Goal: Task Accomplishment & Management: Complete application form

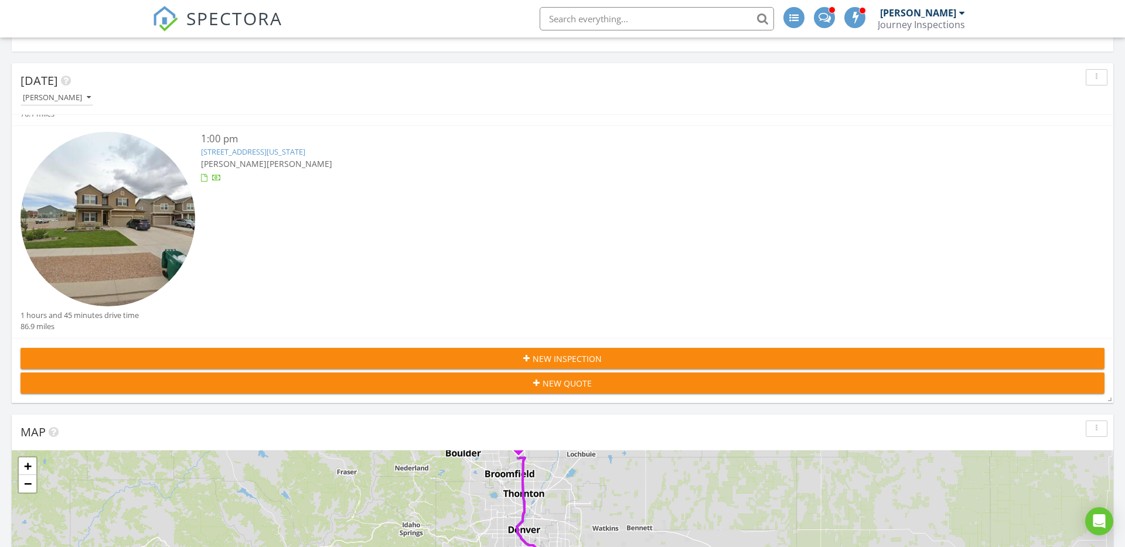
scroll to position [203, 0]
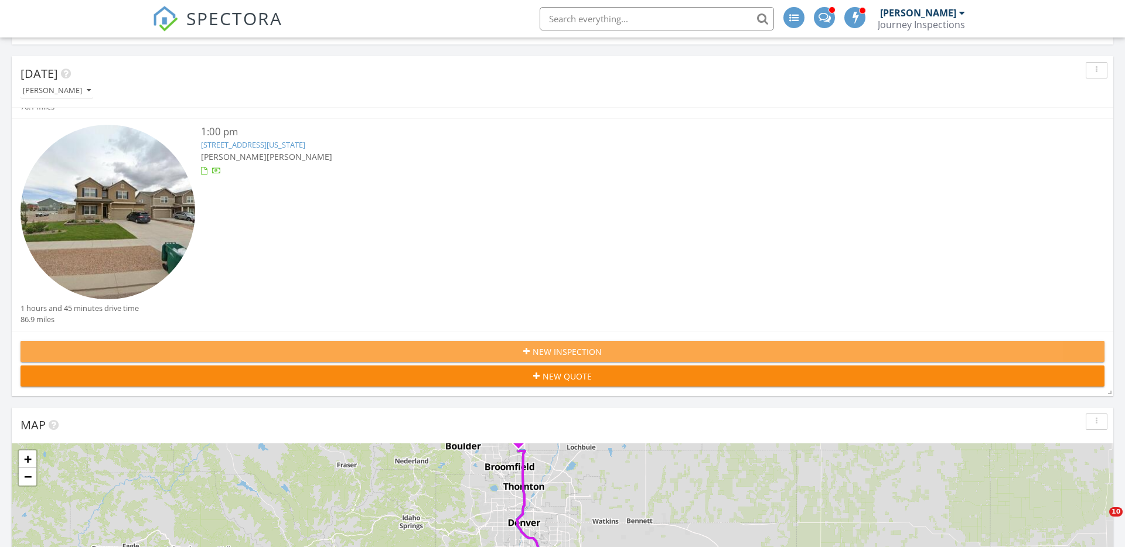
click at [569, 351] on span "New Inspection" at bounding box center [567, 352] width 69 height 12
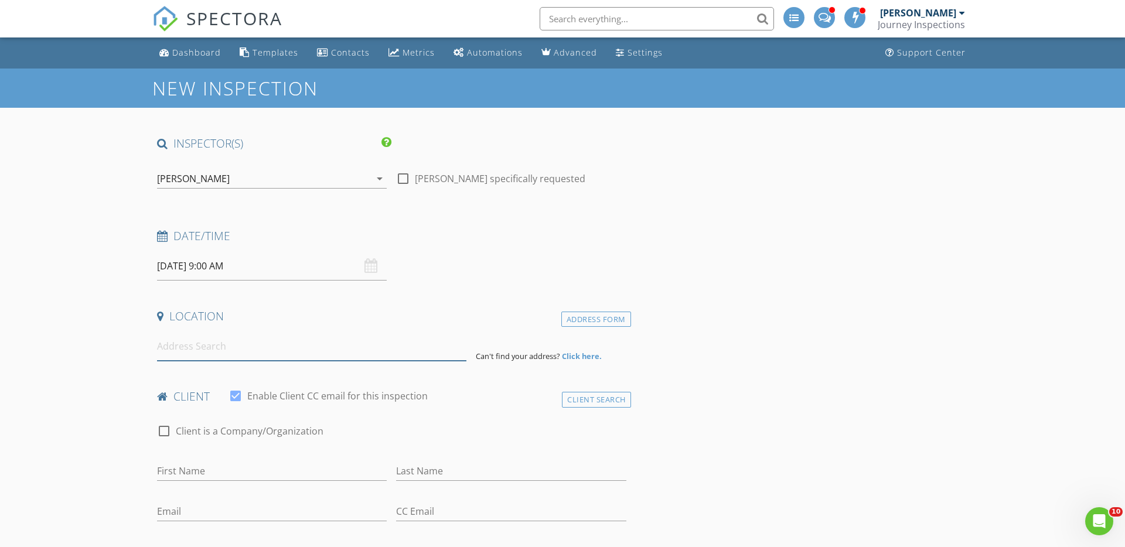
click at [218, 352] on input at bounding box center [311, 346] width 309 height 29
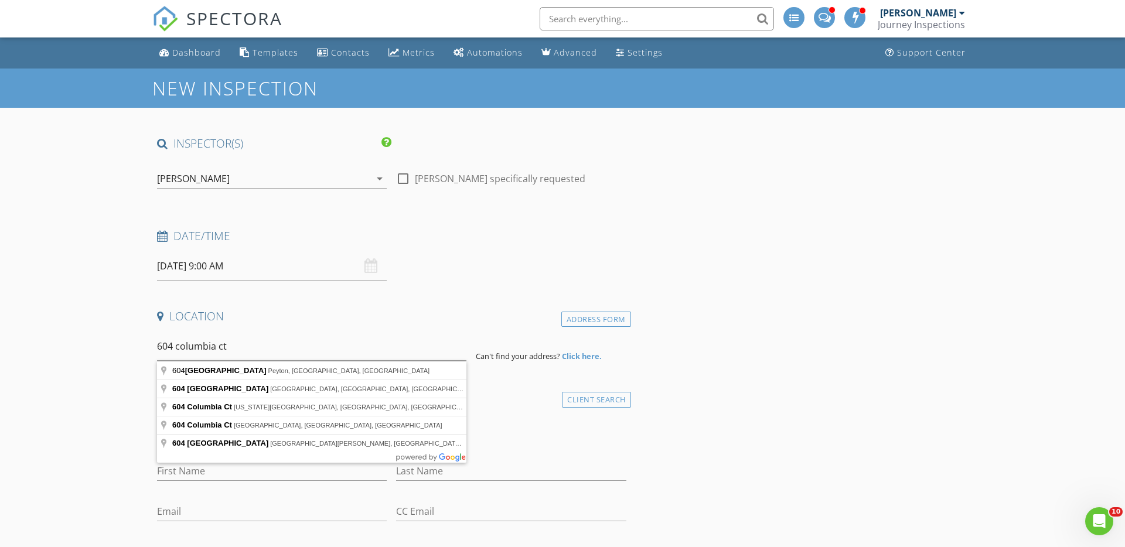
type input "604 Columbia Ct, Colorado Springs, CO, USA"
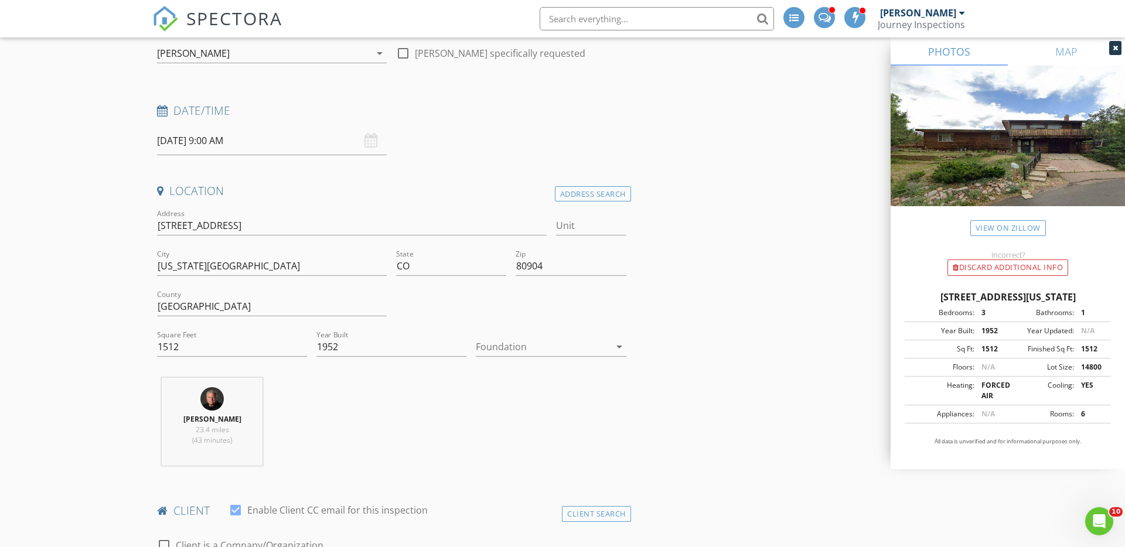
scroll to position [115, 0]
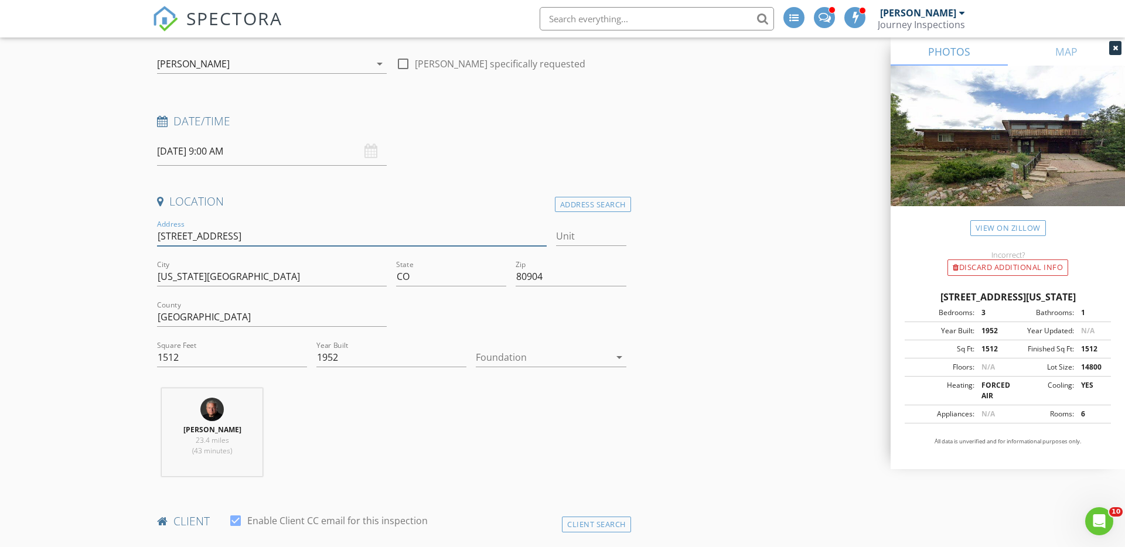
drag, startPoint x: 236, startPoint y: 236, endPoint x: 141, endPoint y: 227, distance: 94.7
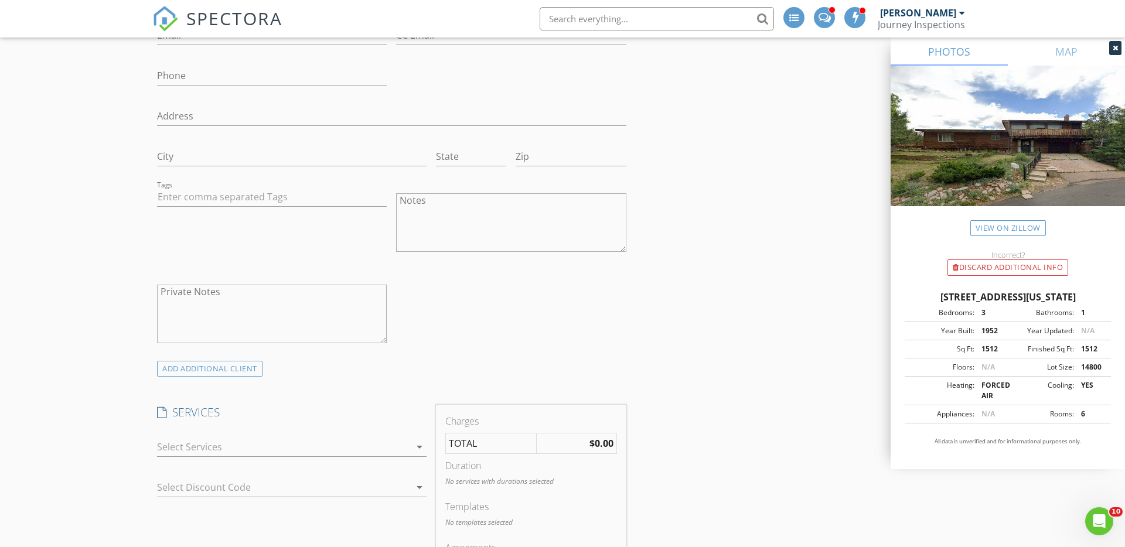
scroll to position [770, 0]
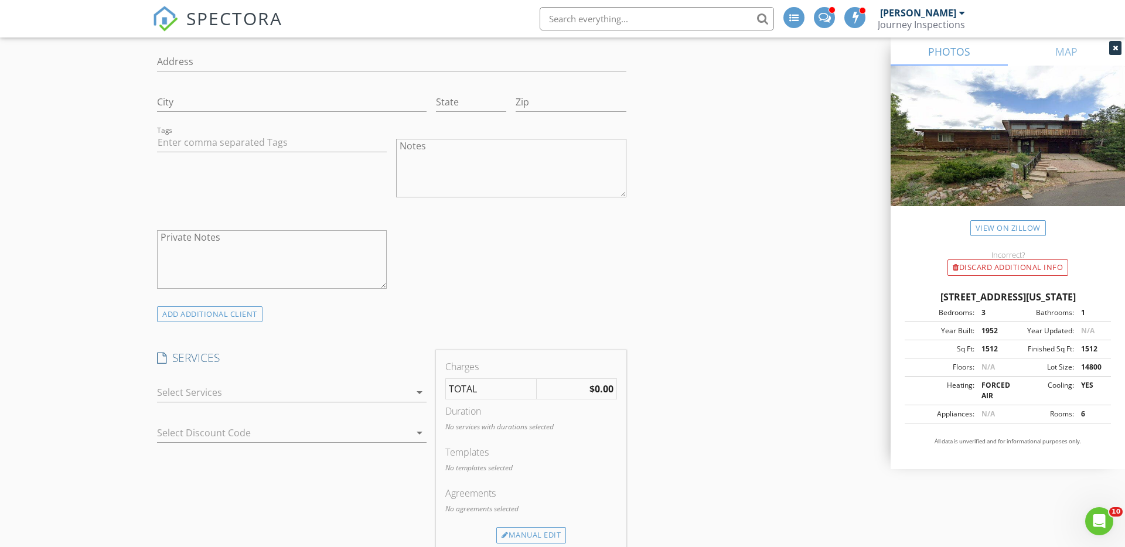
click at [228, 390] on div at bounding box center [283, 392] width 253 height 19
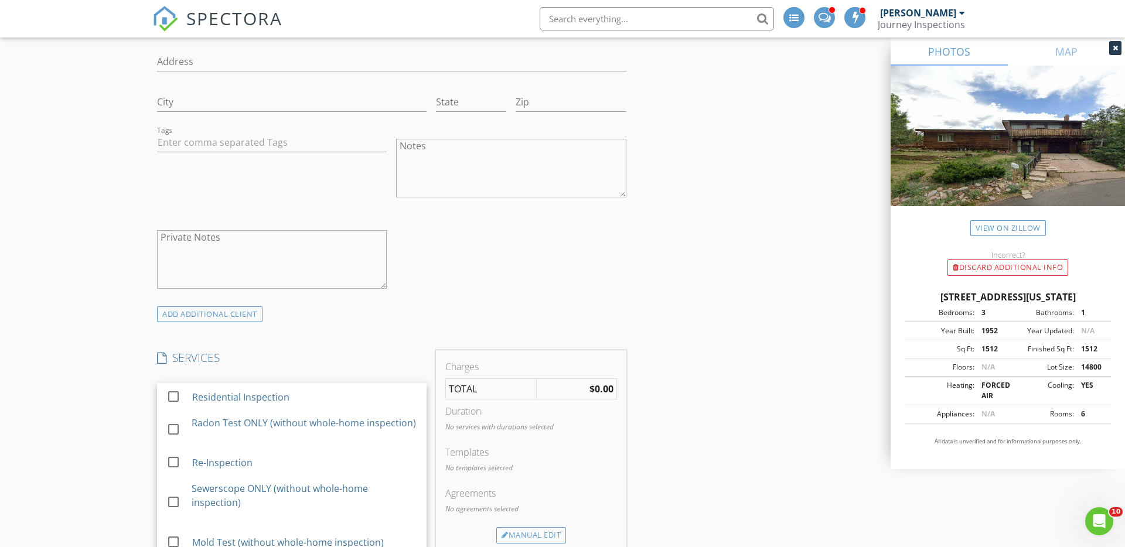
click at [228, 390] on div "Residential Inspection" at bounding box center [240, 397] width 97 height 14
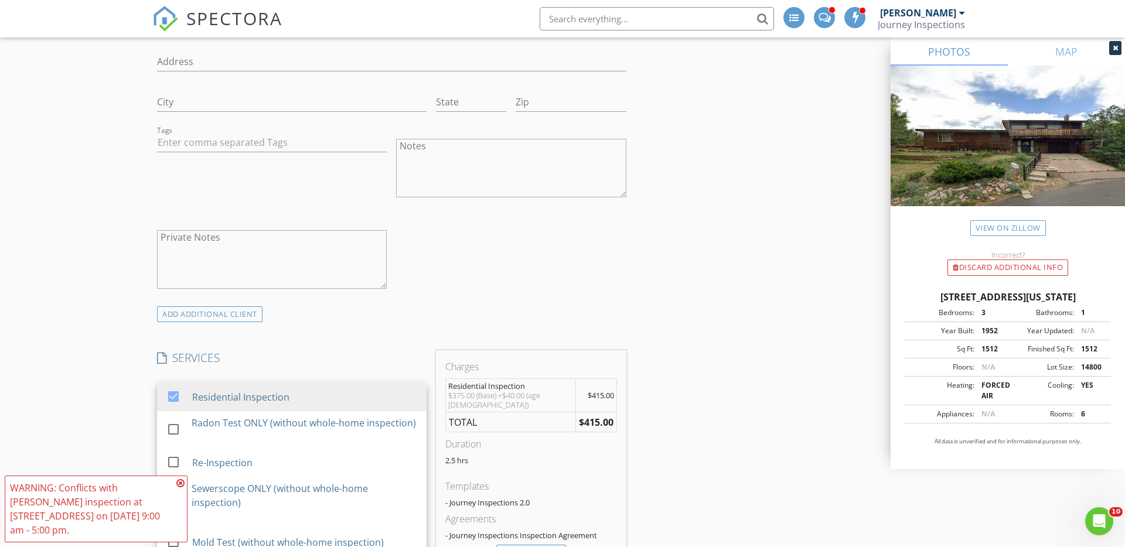
click at [131, 387] on div "New Inspection INSPECTOR(S) check_box James Hale PRIMARY check_box_outline_blan…" at bounding box center [562, 481] width 1125 height 2367
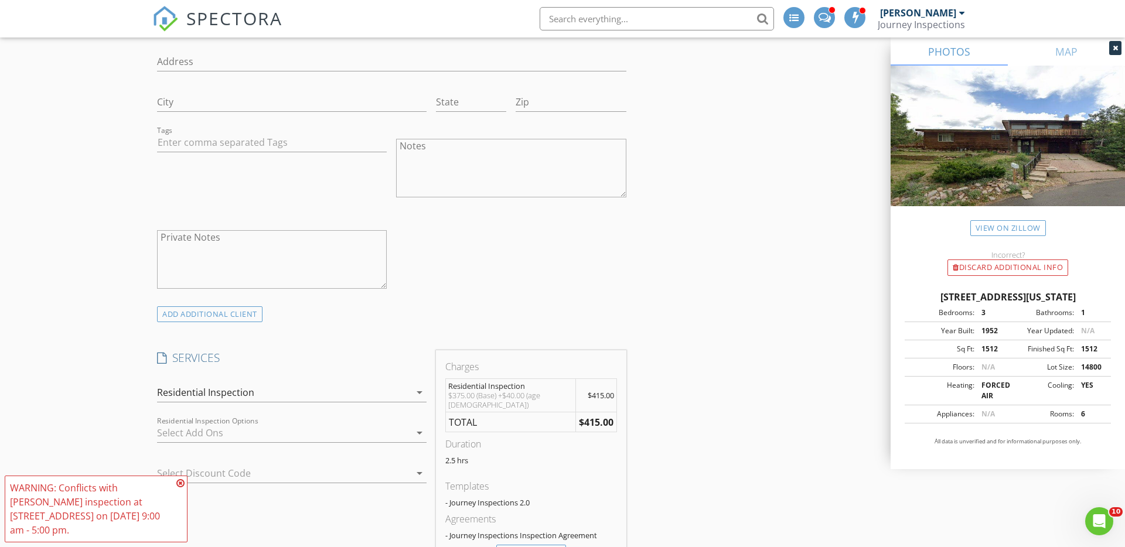
click at [265, 432] on div at bounding box center [283, 433] width 253 height 19
click at [111, 358] on div "New Inspection INSPECTOR(S) check_box James Hale PRIMARY check_box_outline_blan…" at bounding box center [562, 481] width 1125 height 2367
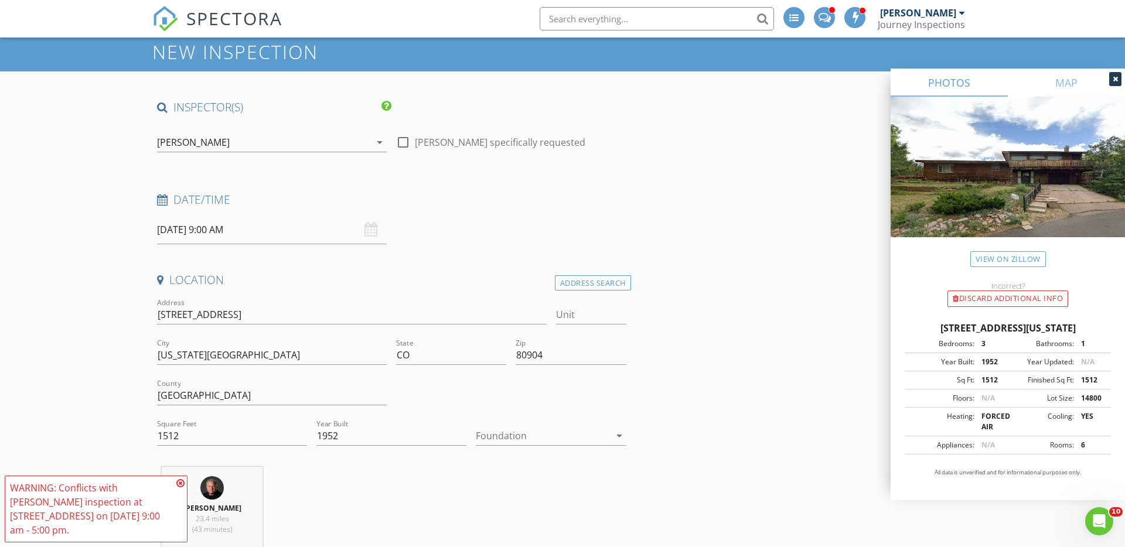
scroll to position [0, 0]
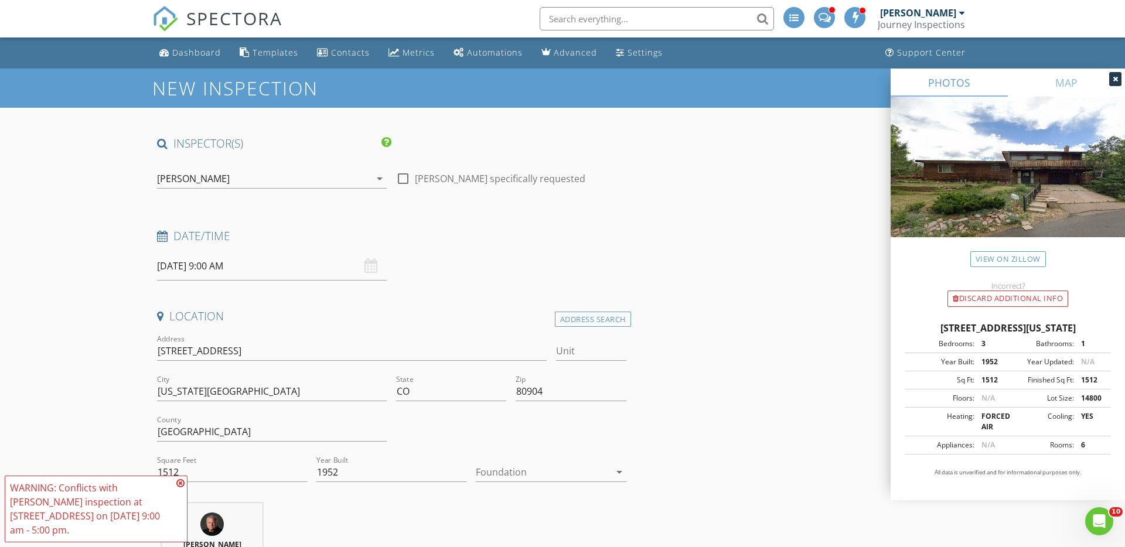
click at [253, 182] on div "[PERSON_NAME]" at bounding box center [263, 178] width 213 height 19
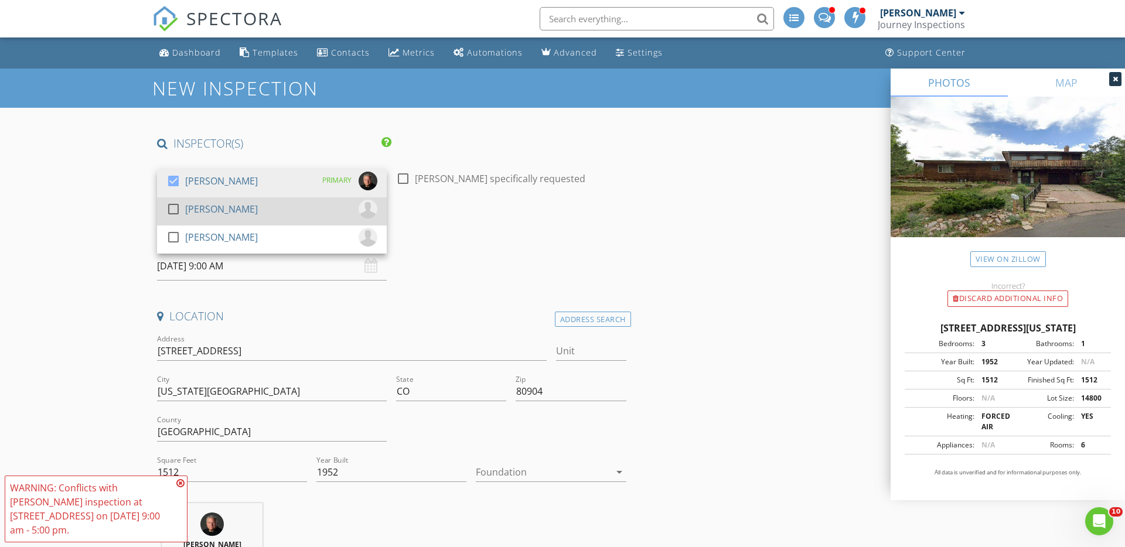
click at [247, 211] on div "[PERSON_NAME]" at bounding box center [221, 209] width 73 height 19
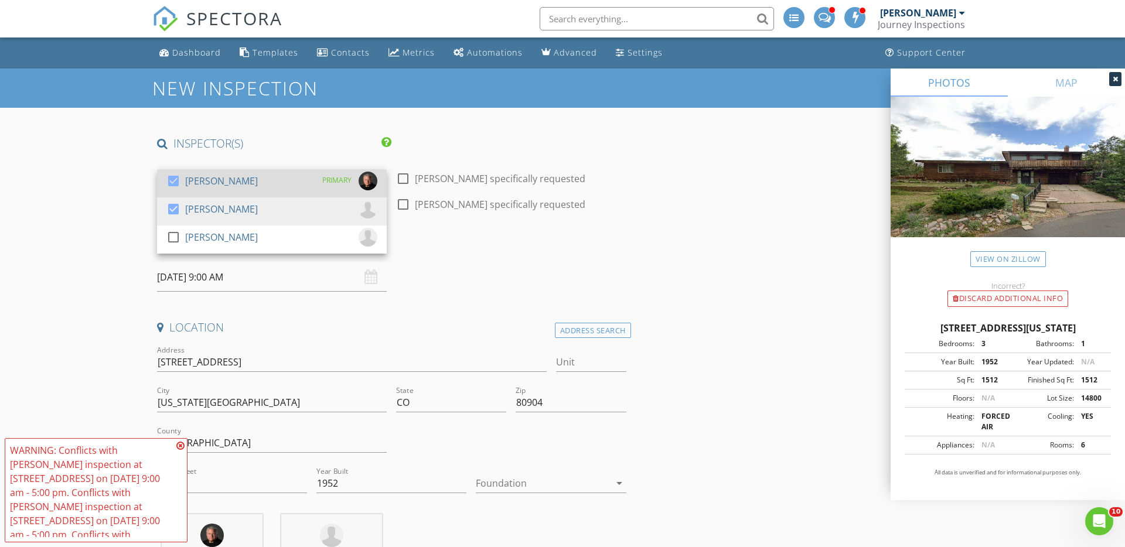
click at [241, 181] on div "check_box James Hale PRIMARY" at bounding box center [271, 183] width 211 height 23
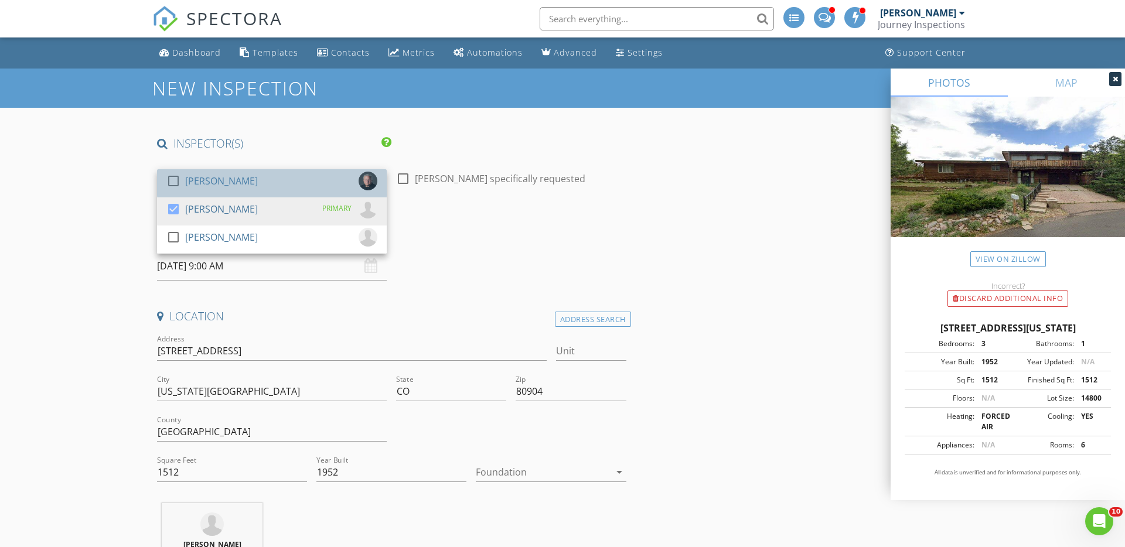
click at [241, 181] on div "check_box_outline_blank James Hale" at bounding box center [271, 183] width 211 height 23
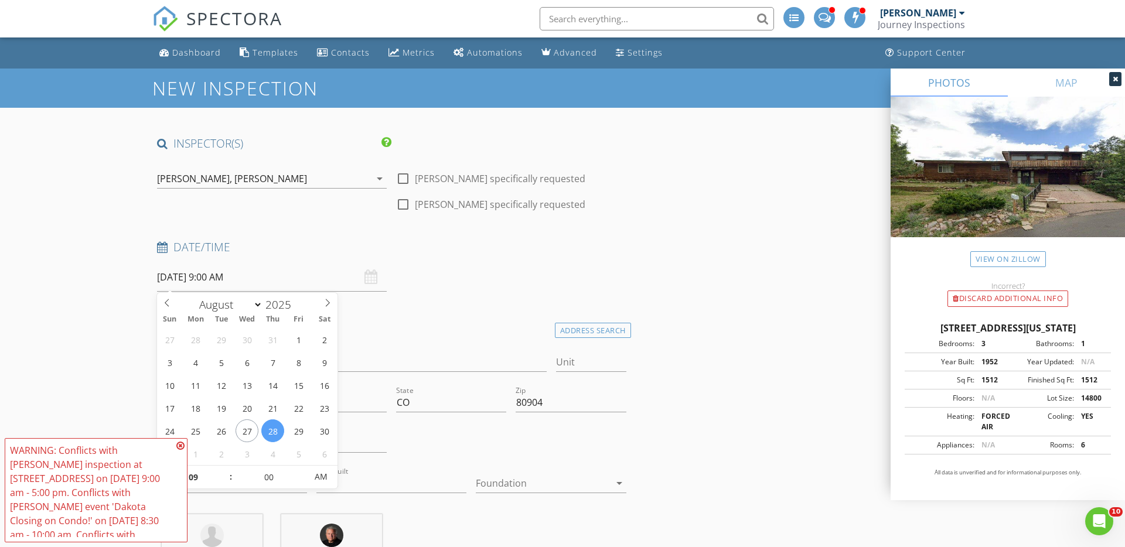
click at [257, 271] on input "08/28/2025 9:00 AM" at bounding box center [272, 277] width 230 height 29
type input "10"
type input "08/28/2025 10:00 AM"
click at [225, 467] on span at bounding box center [225, 472] width 8 height 12
type input "05"
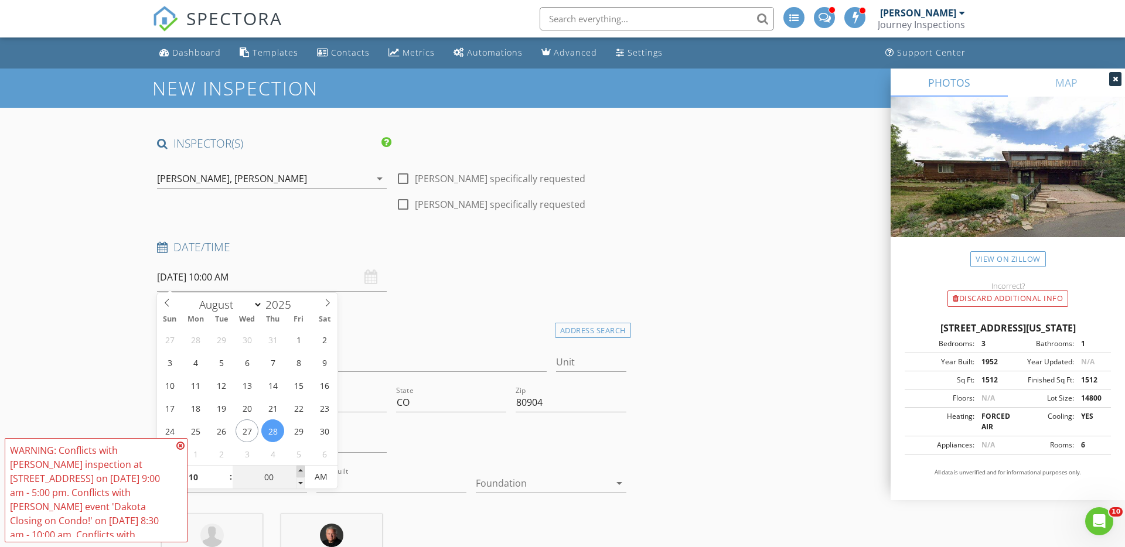
type input "08/28/2025 10:05 AM"
click at [302, 472] on span at bounding box center [300, 472] width 8 height 12
type input "10"
type input "08/28/2025 10:10 AM"
click at [302, 472] on span at bounding box center [300, 472] width 8 height 12
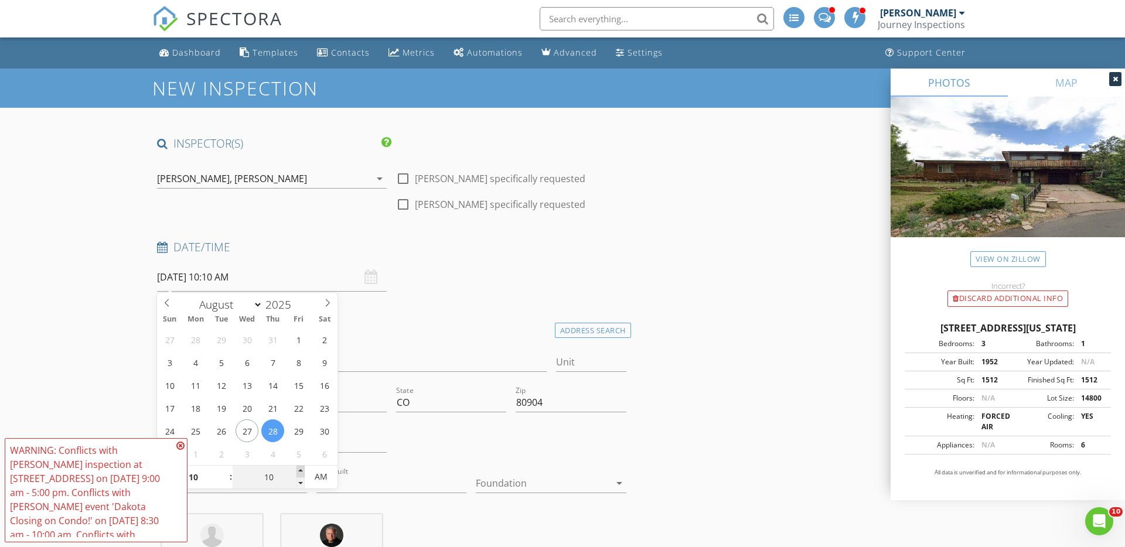
type input "15"
type input "08/28/2025 10:15 AM"
click at [302, 472] on span at bounding box center [300, 472] width 8 height 12
type input "20"
type input "08/28/2025 10:20 AM"
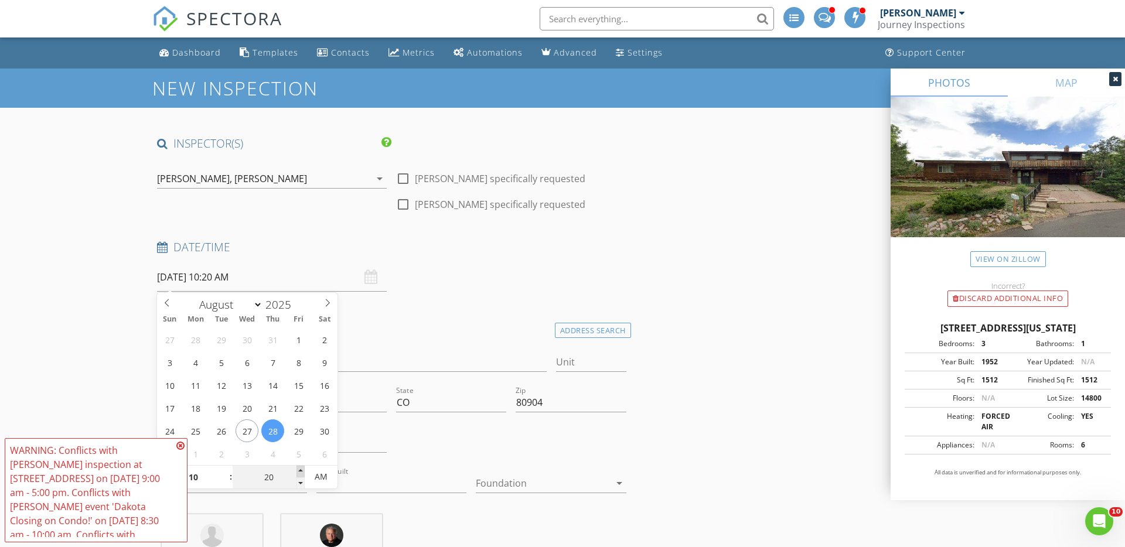
click at [302, 472] on span at bounding box center [300, 472] width 8 height 12
type input "25"
type input "08/28/2025 10:25 AM"
click at [302, 472] on span at bounding box center [300, 472] width 8 height 12
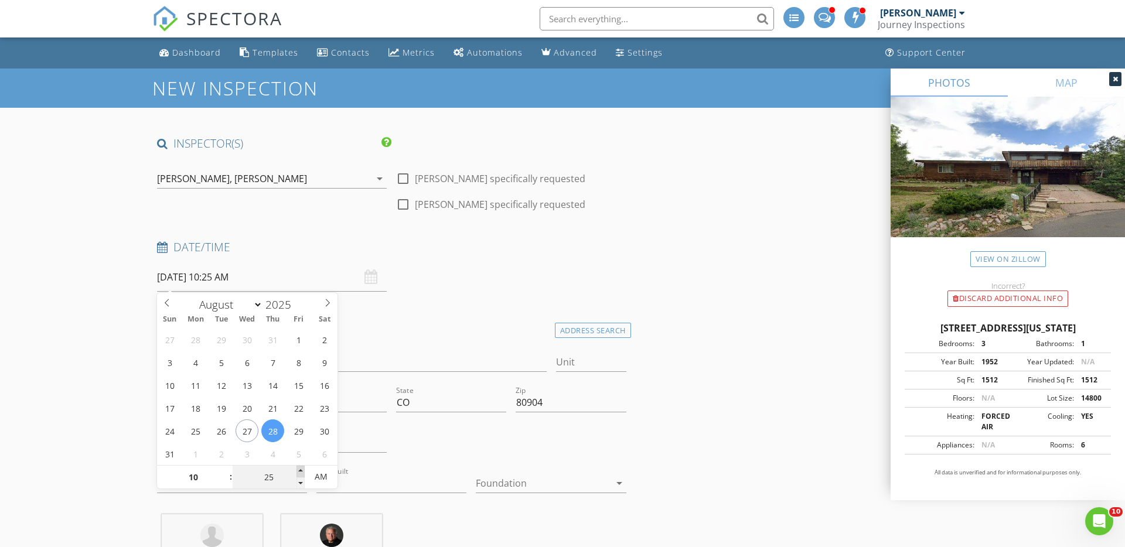
type input "30"
type input "[DATE] 10:30 AM"
click at [302, 472] on span at bounding box center [300, 472] width 8 height 12
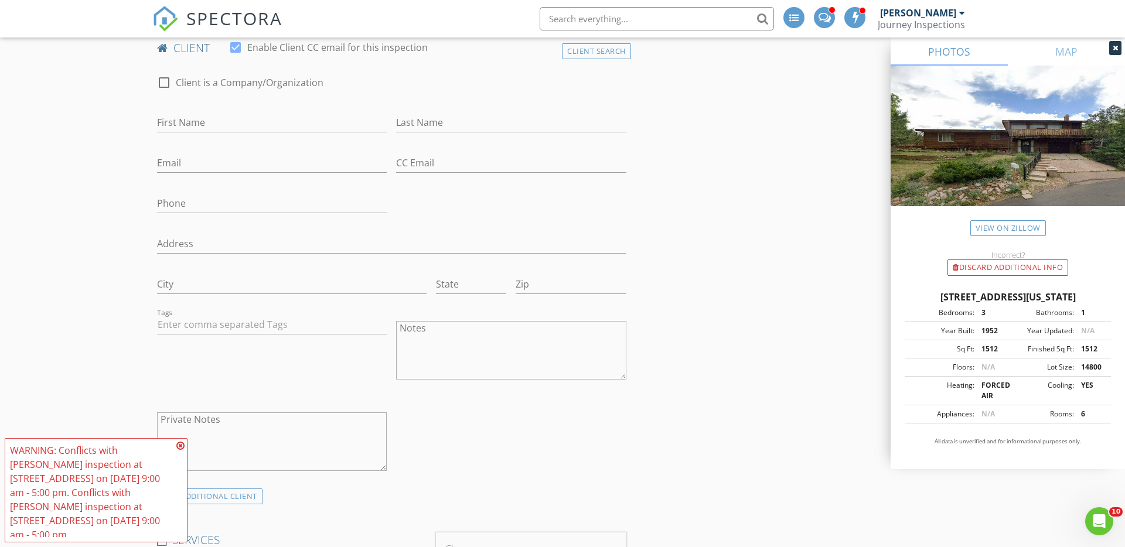
scroll to position [589, 0]
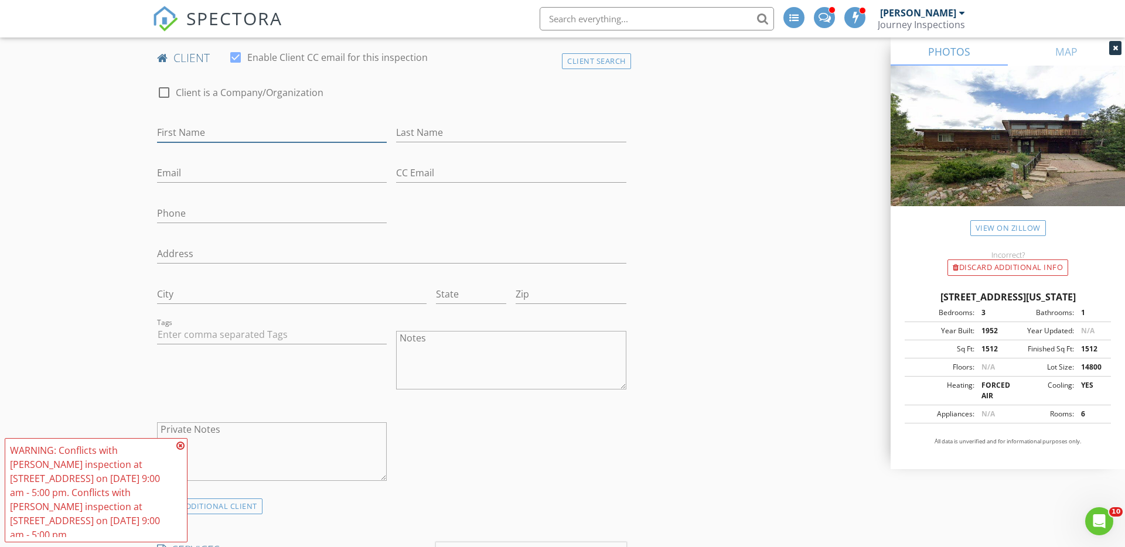
click at [270, 135] on input "First Name" at bounding box center [272, 132] width 230 height 19
type input "a"
type input "[PERSON_NAME]"
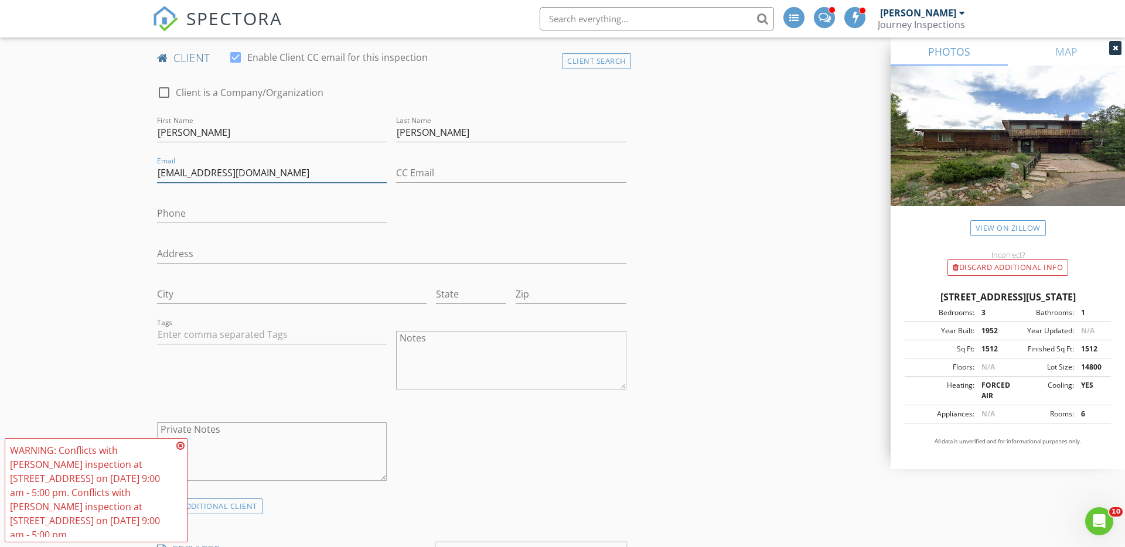
type input "[EMAIL_ADDRESS][DOMAIN_NAME]"
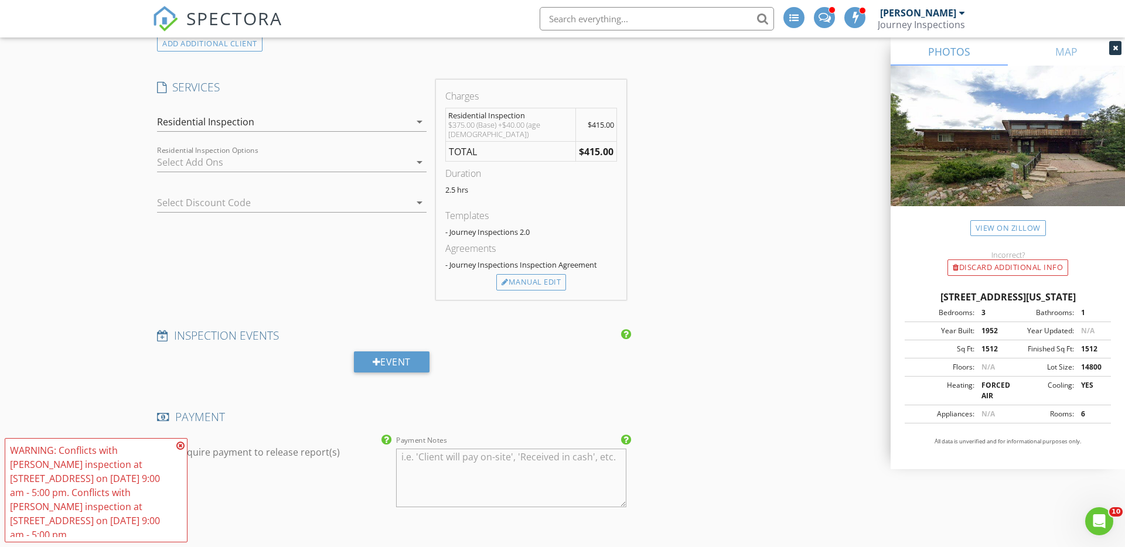
scroll to position [1054, 0]
type input "[PHONE_NUMBER]"
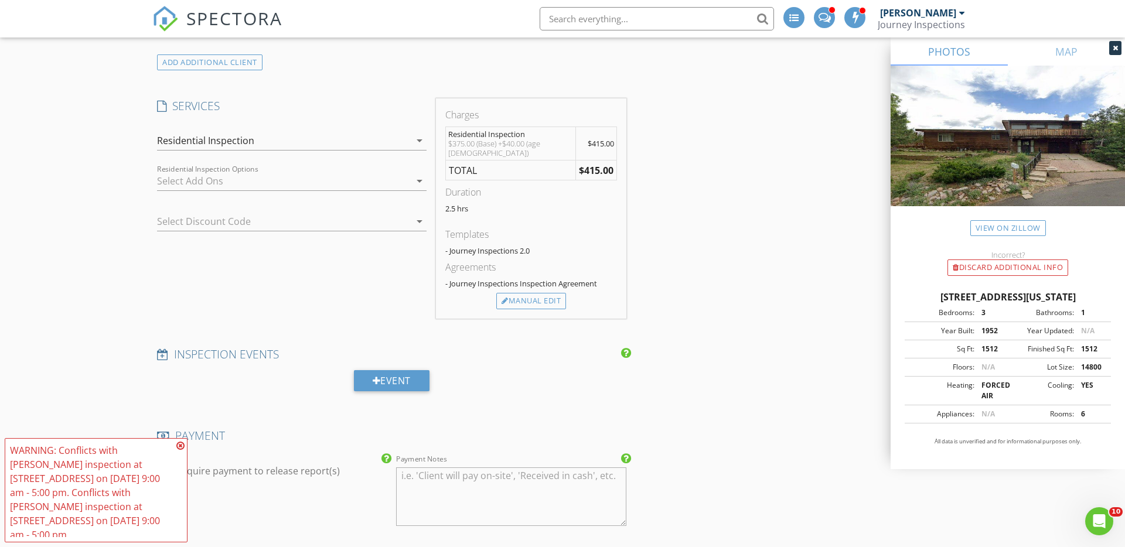
scroll to position [1029, 0]
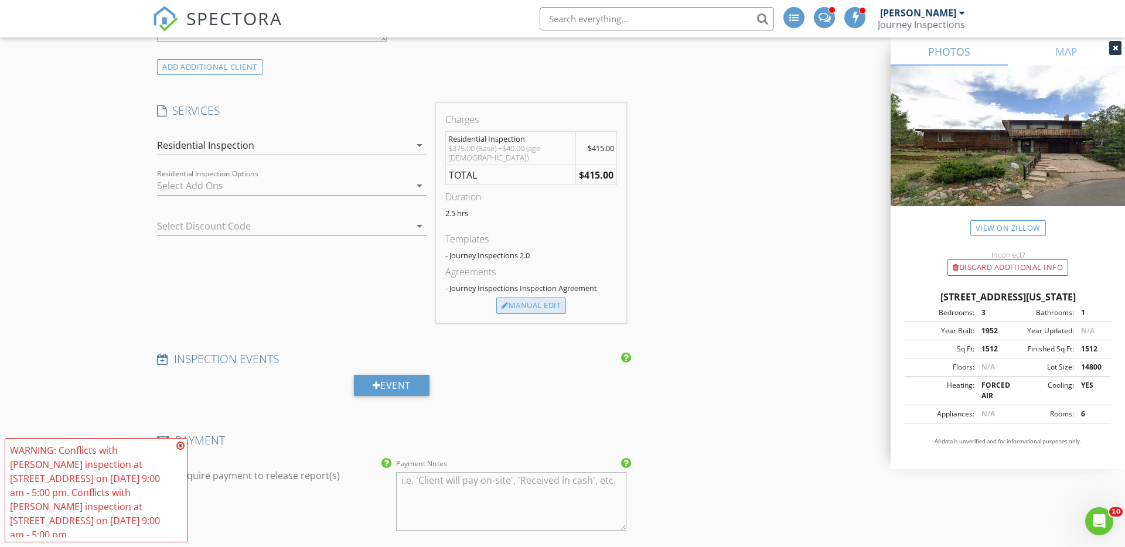
click at [538, 298] on div "Manual Edit" at bounding box center [531, 306] width 70 height 16
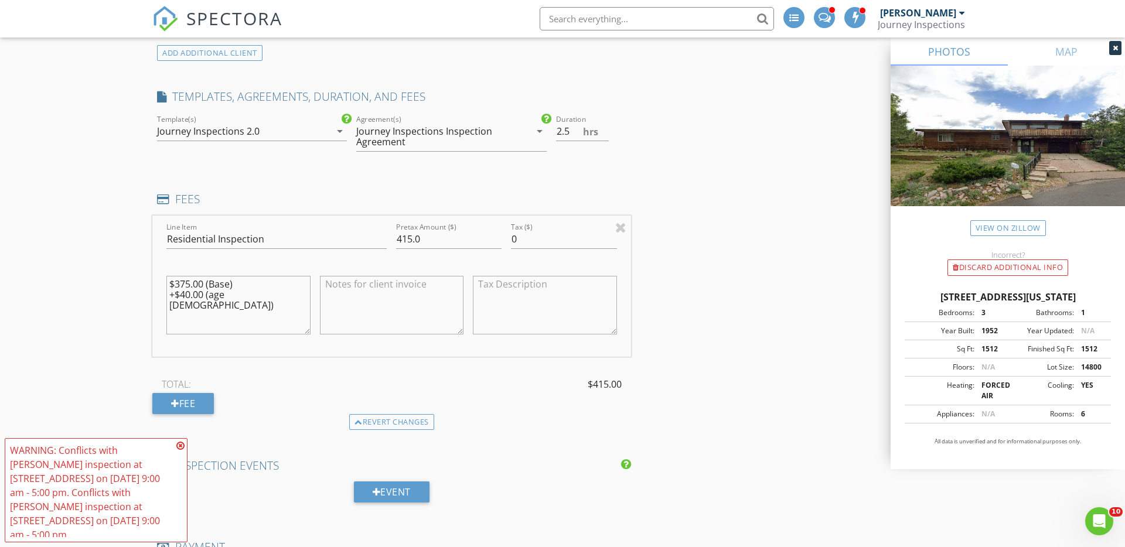
scroll to position [1052, 0]
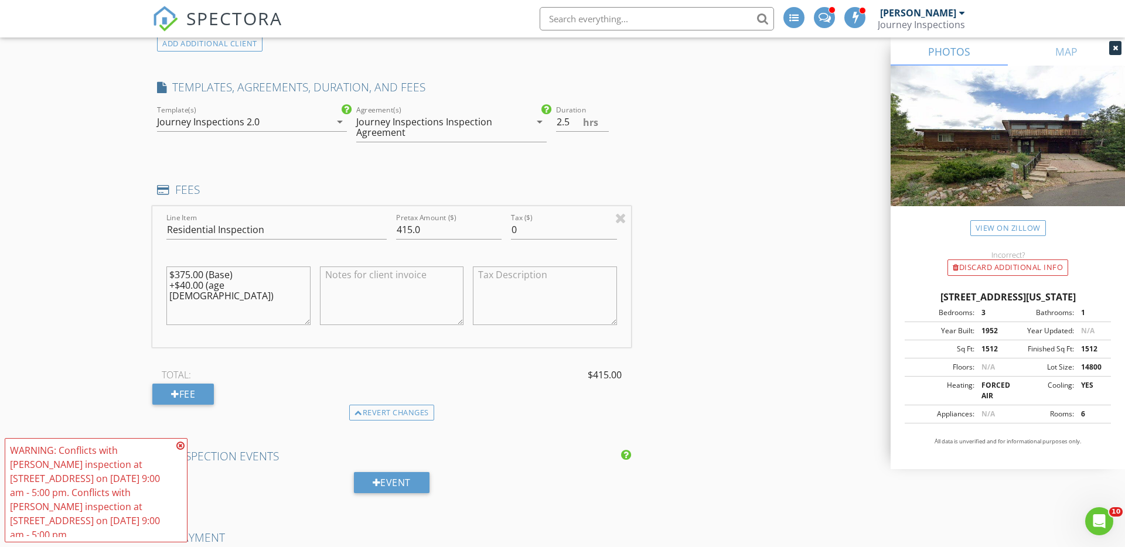
click at [203, 294] on textarea "$375.00 (Base) +$40.00 (age 50 - 99)" at bounding box center [238, 296] width 144 height 59
type textarea "$375.00 (Base) +$40.00 (age [DEMOGRAPHIC_DATA]) -$20 Discount"
drag, startPoint x: 424, startPoint y: 230, endPoint x: 350, endPoint y: 230, distance: 73.2
click at [360, 230] on div "Line Item Residential Inspection Pretax Amount ($) 415.0 Tax ($) 0 $375.00 (Bas…" at bounding box center [391, 276] width 479 height 141
type input "395"
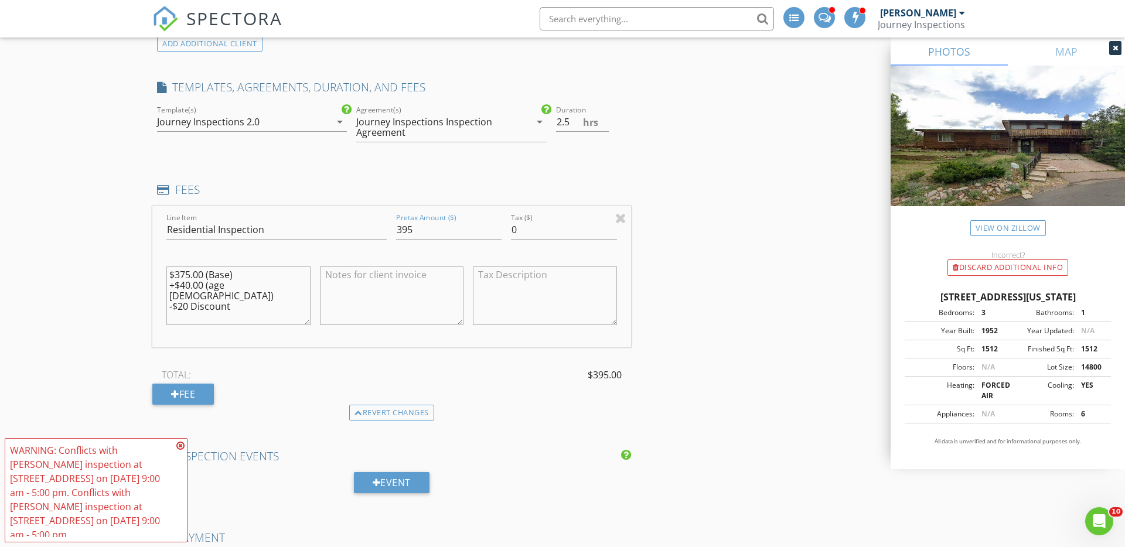
click at [473, 393] on div "TOTAL: $395.00 Fee" at bounding box center [391, 385] width 479 height 39
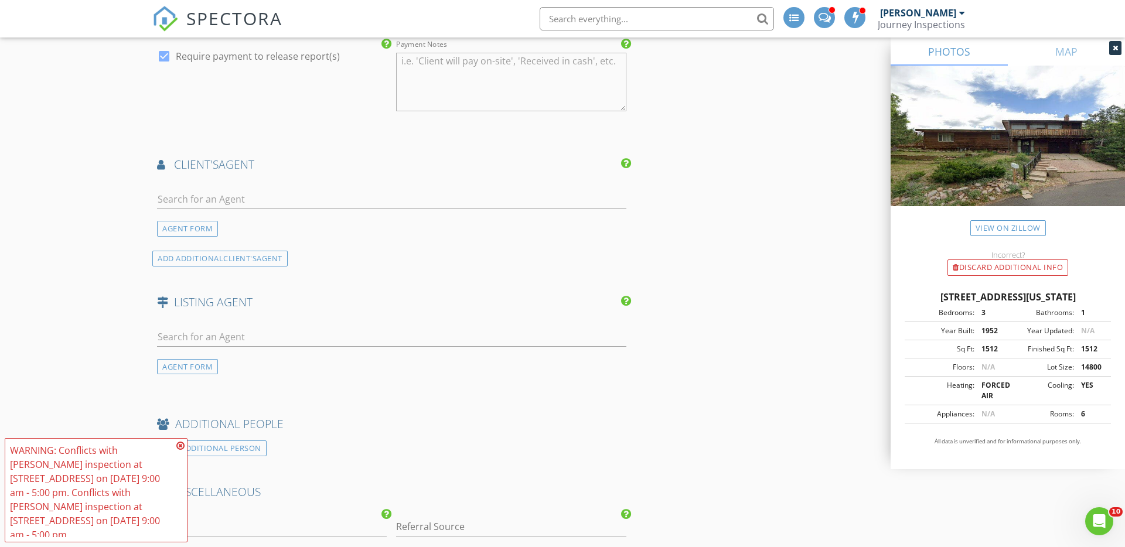
scroll to position [1572, 0]
click at [186, 226] on div "AGENT FORM" at bounding box center [187, 225] width 61 height 16
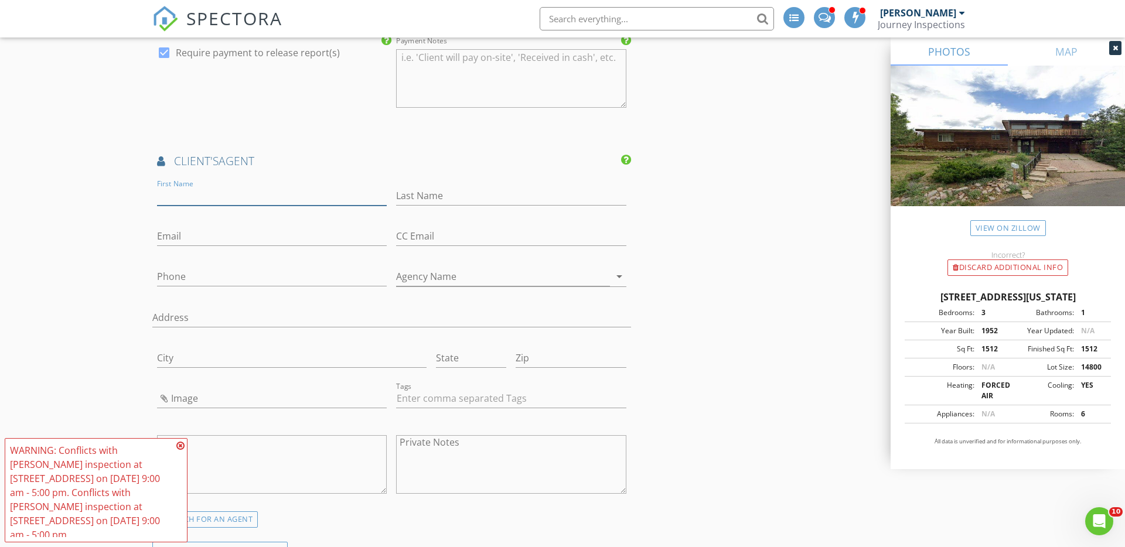
click at [220, 195] on input "First Name" at bounding box center [272, 195] width 230 height 19
type input "[PERSON_NAME]"
type input "Wik"
click at [202, 271] on input "Phone" at bounding box center [272, 279] width 230 height 19
type input "[PHONE_NUMBER]"
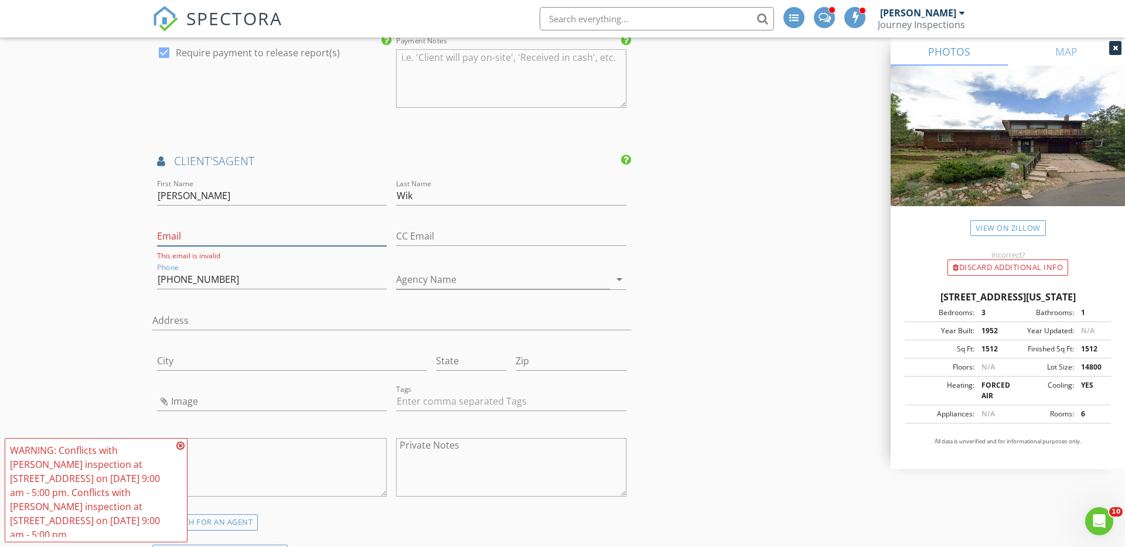
click at [204, 229] on input "Email" at bounding box center [272, 236] width 230 height 19
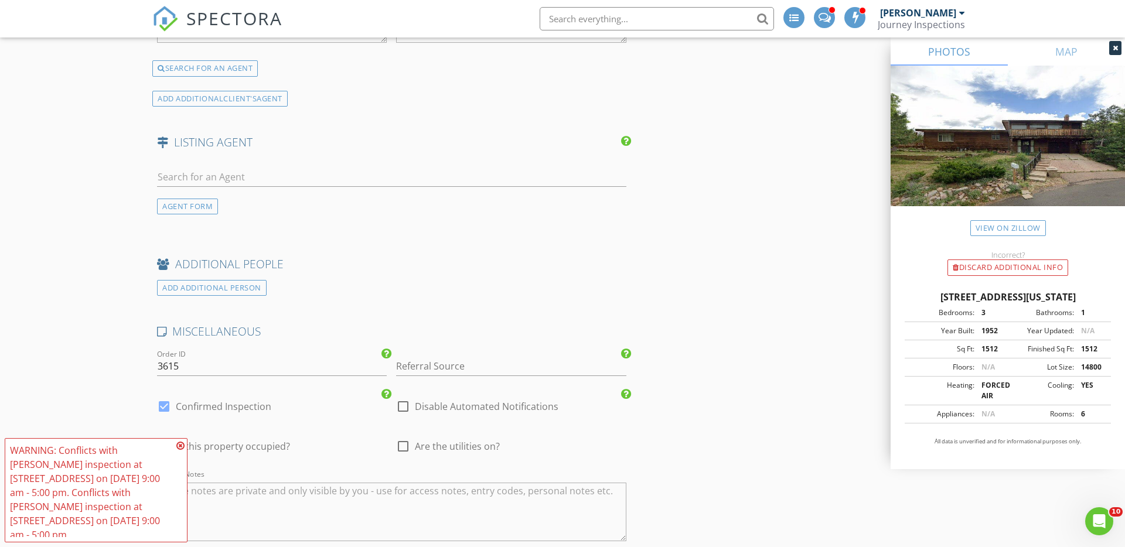
scroll to position [2031, 0]
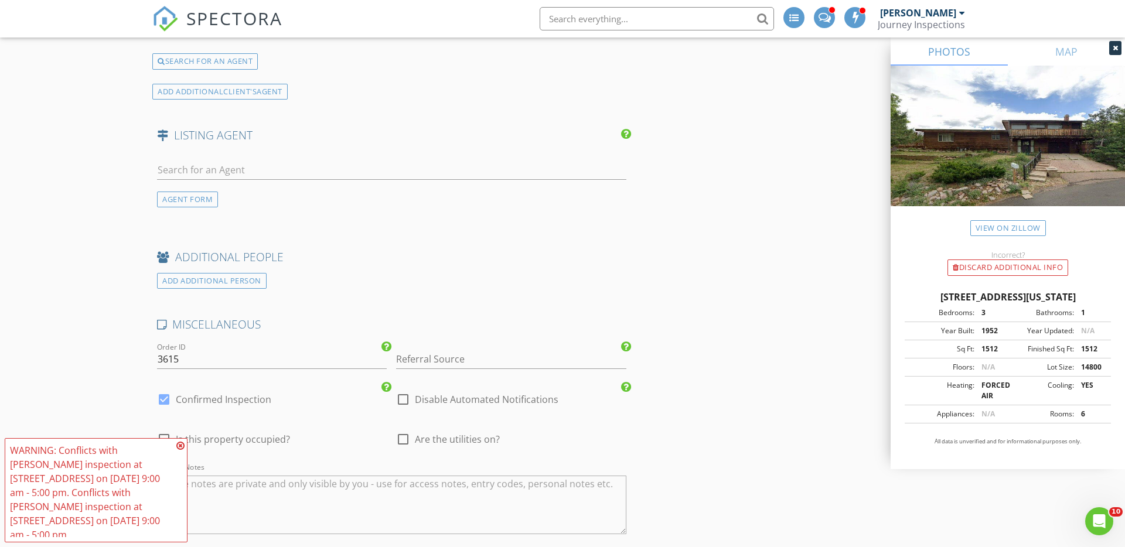
type input "[PERSON_NAME][EMAIL_ADDRESS][PERSON_NAME][DOMAIN_NAME]"
click at [452, 351] on input "Referral Source" at bounding box center [511, 359] width 230 height 19
click at [459, 404] on div "Google Local Services" at bounding box center [511, 405] width 228 height 23
type input "Google Local Services"
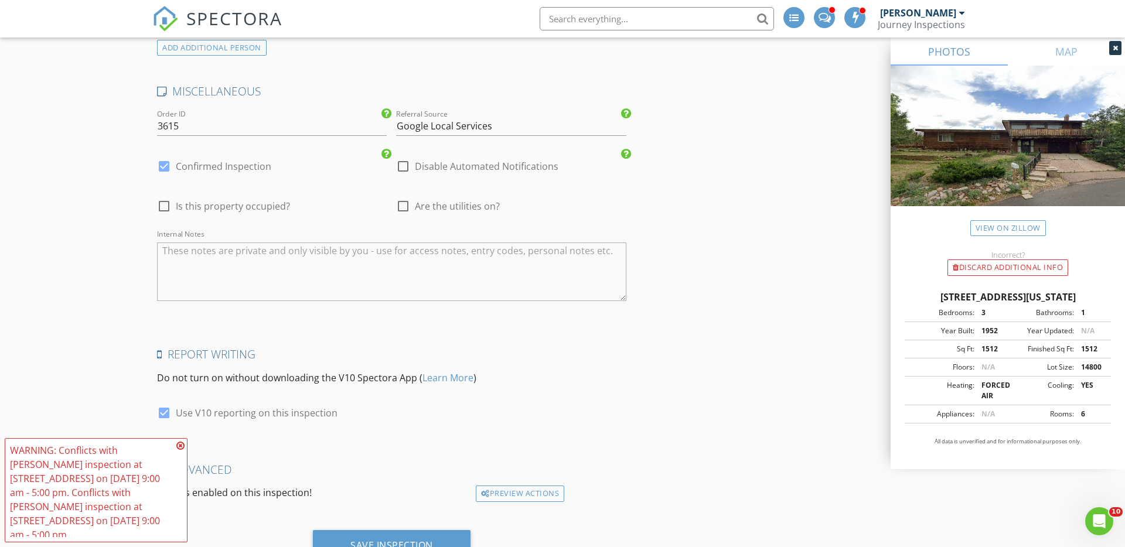
scroll to position [2314, 0]
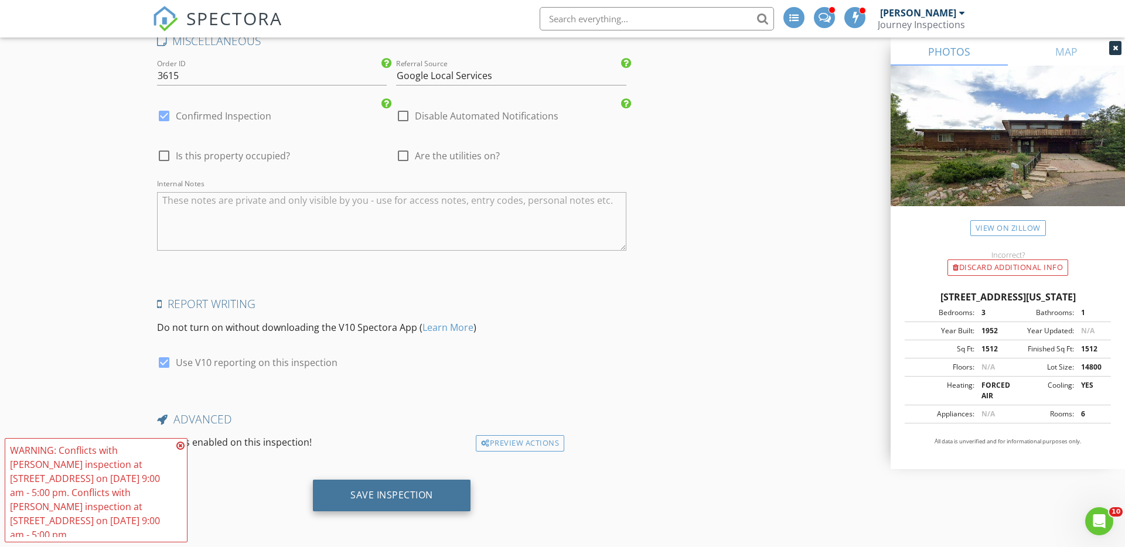
click at [359, 499] on div "Save Inspection" at bounding box center [391, 495] width 83 height 12
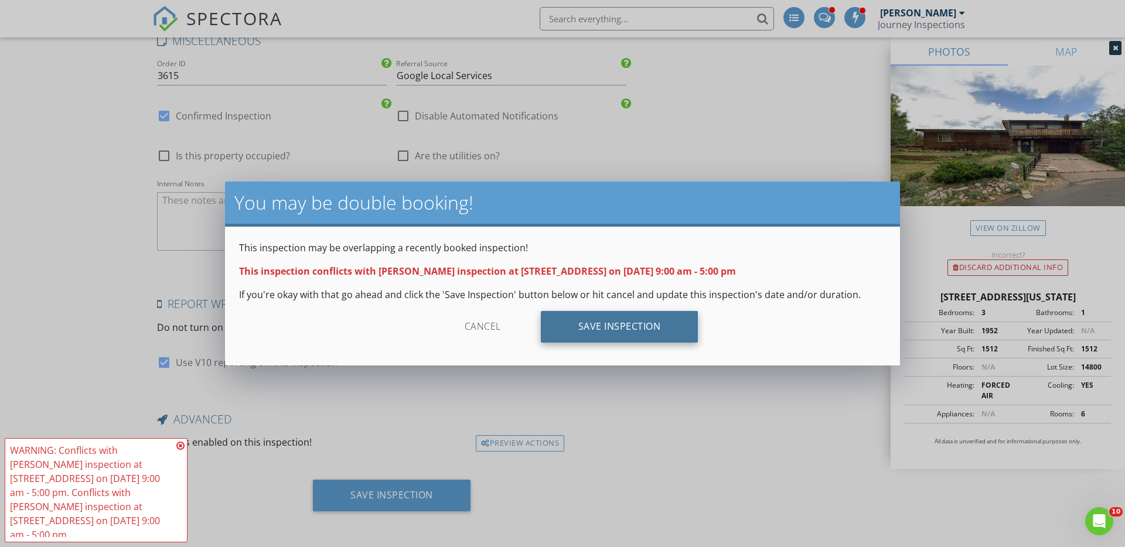
click at [586, 323] on div "Save Inspection" at bounding box center [620, 327] width 158 height 32
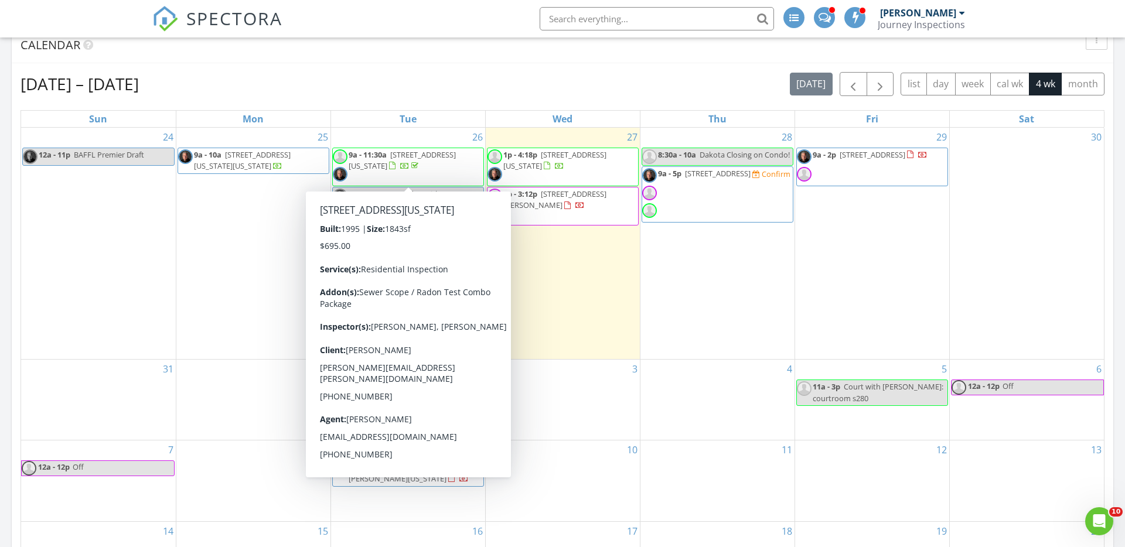
scroll to position [1287, 0]
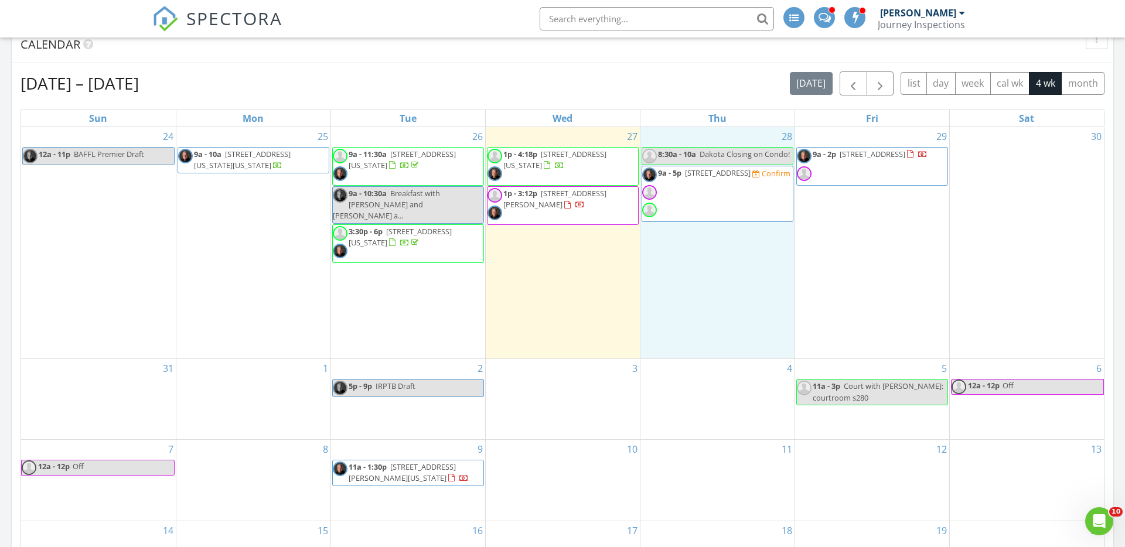
click at [664, 241] on div "28 8:30a - 10a Dakota Closing on Condo! 9a - 5p 7237 Church Ranch Blvd, Westmin…" at bounding box center [717, 243] width 154 height 232
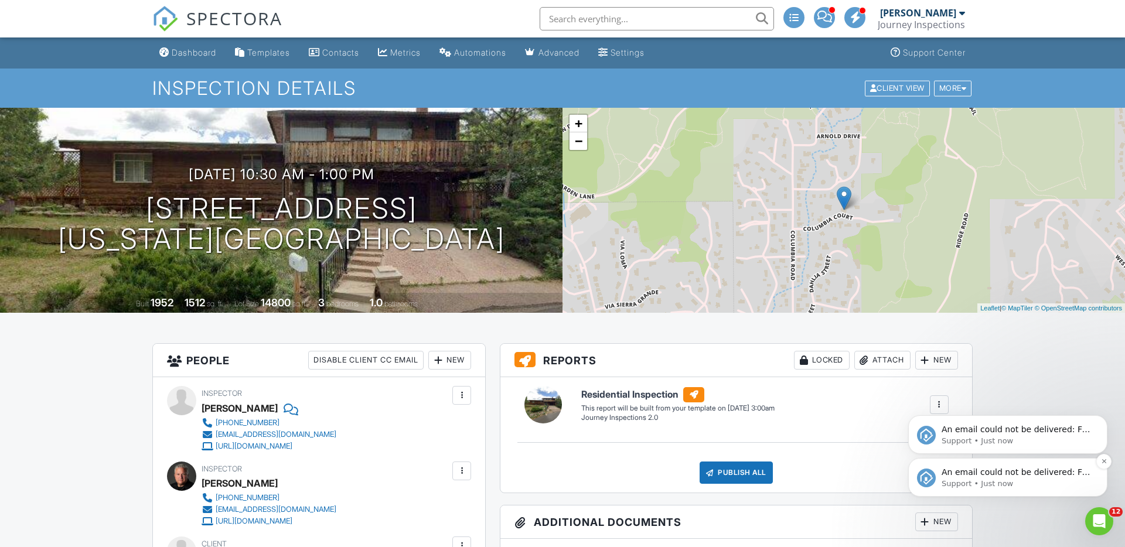
click at [1038, 482] on p "Support • Just now" at bounding box center [1016, 484] width 151 height 11
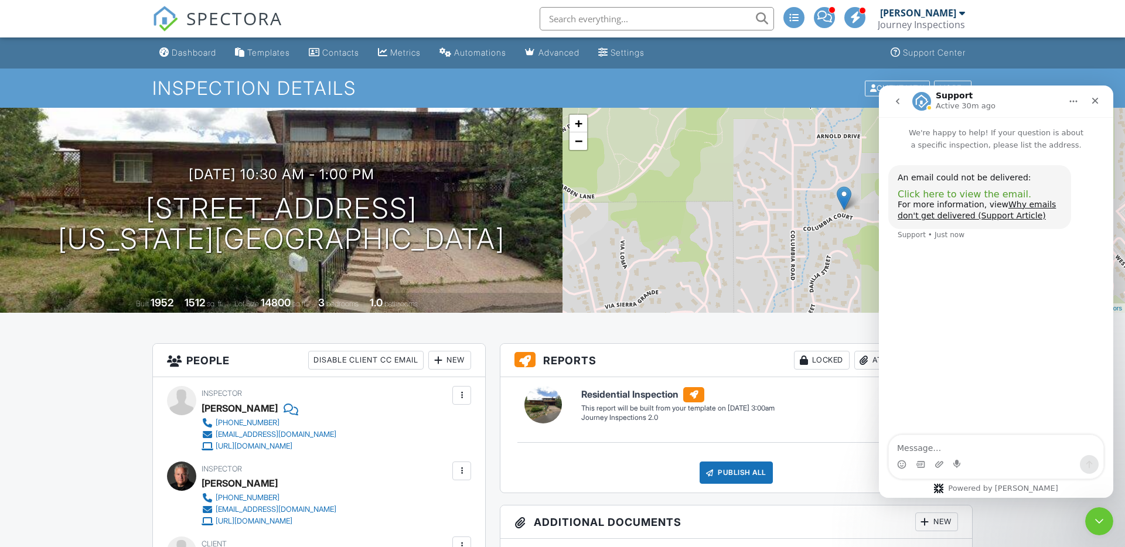
click at [943, 192] on span "Click here to view the email." at bounding box center [965, 194] width 134 height 11
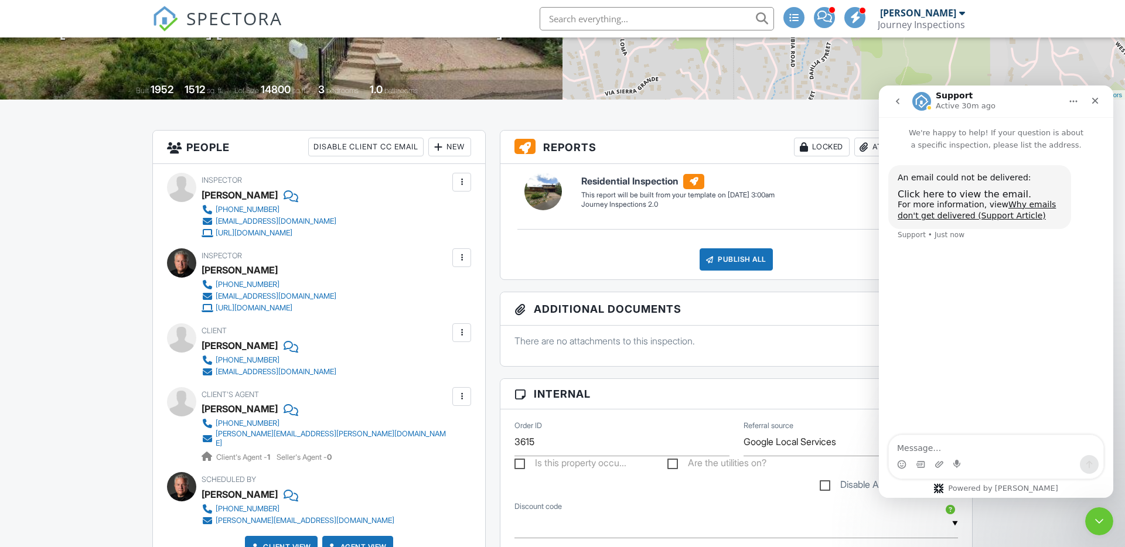
scroll to position [218, 0]
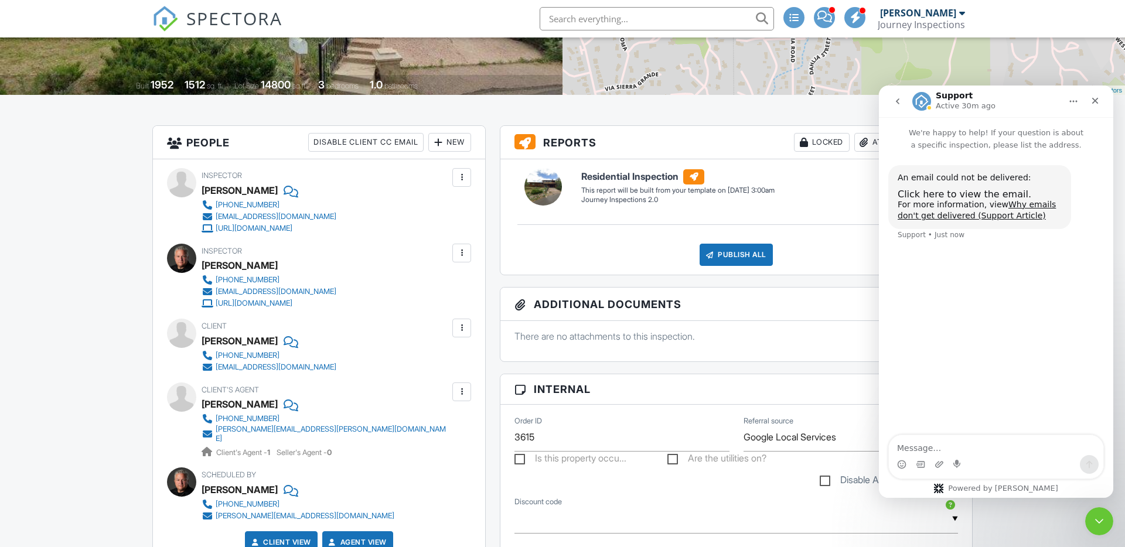
click at [460, 332] on div at bounding box center [462, 328] width 12 height 12
click at [425, 356] on li "Edit" at bounding box center [434, 363] width 60 height 29
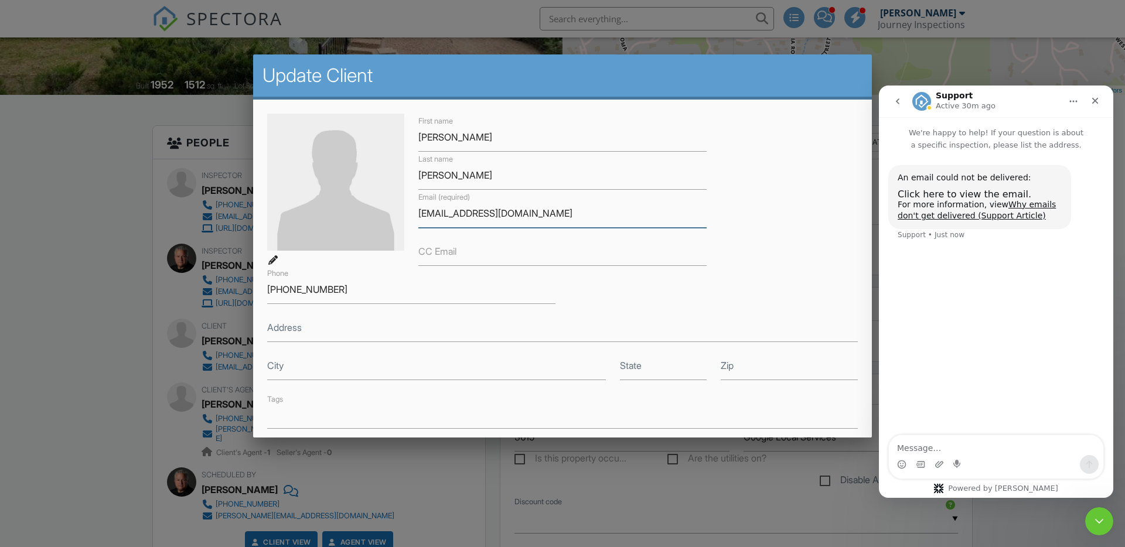
click at [458, 213] on input "[EMAIL_ADDRESS][DOMAIN_NAME]" at bounding box center [562, 213] width 288 height 29
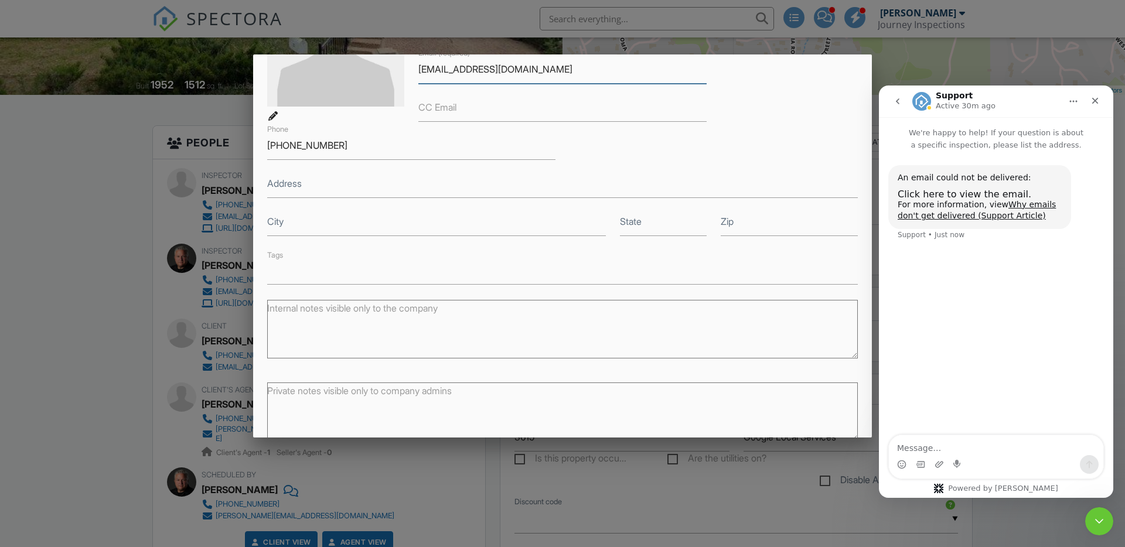
scroll to position [201, 0]
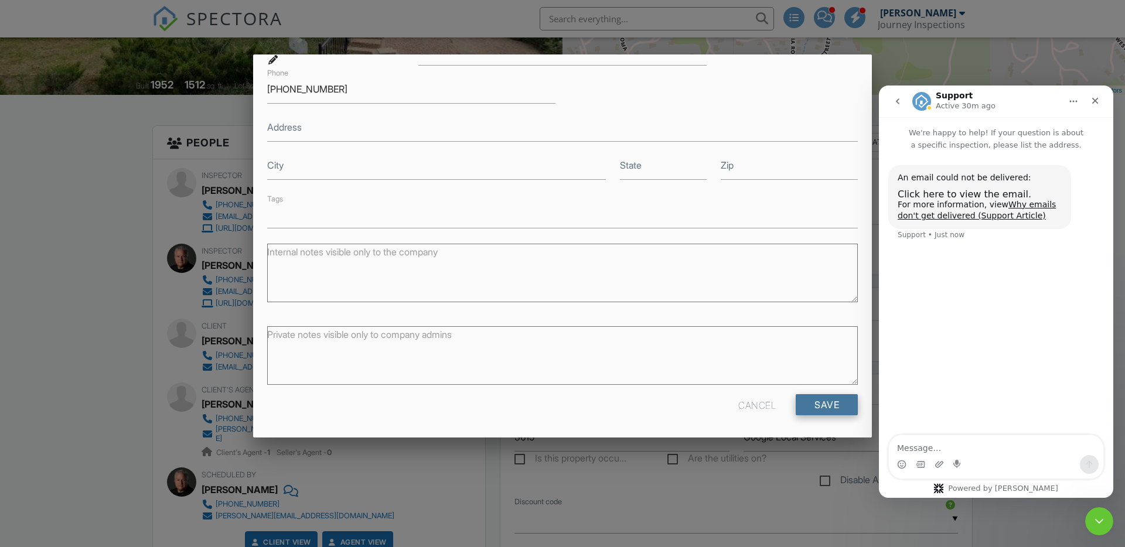
type input "[EMAIL_ADDRESS][DOMAIN_NAME]"
click at [799, 402] on input "Save" at bounding box center [827, 404] width 62 height 21
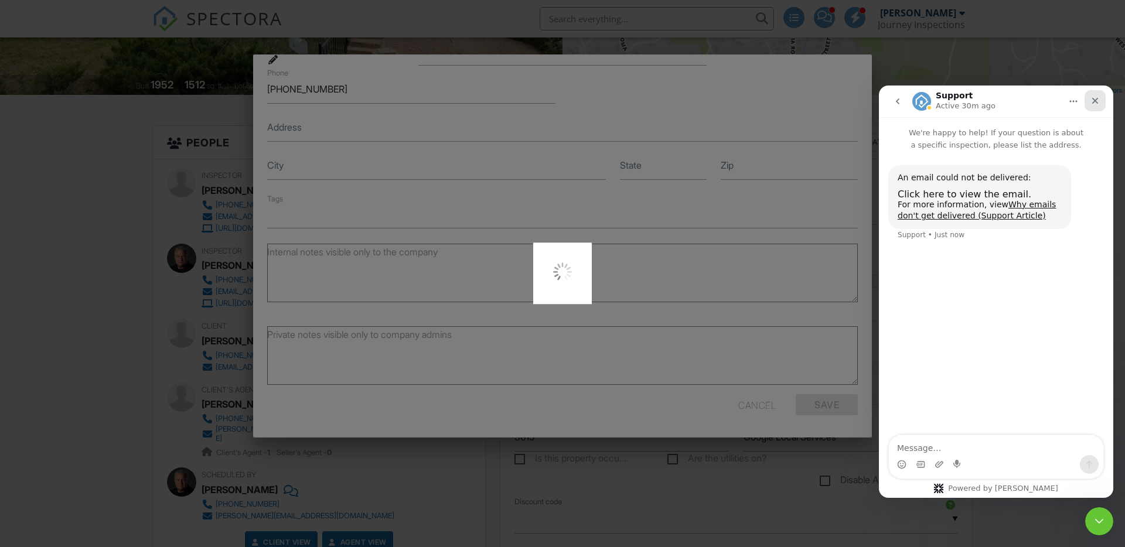
click at [1094, 98] on icon "Close" at bounding box center [1094, 100] width 9 height 9
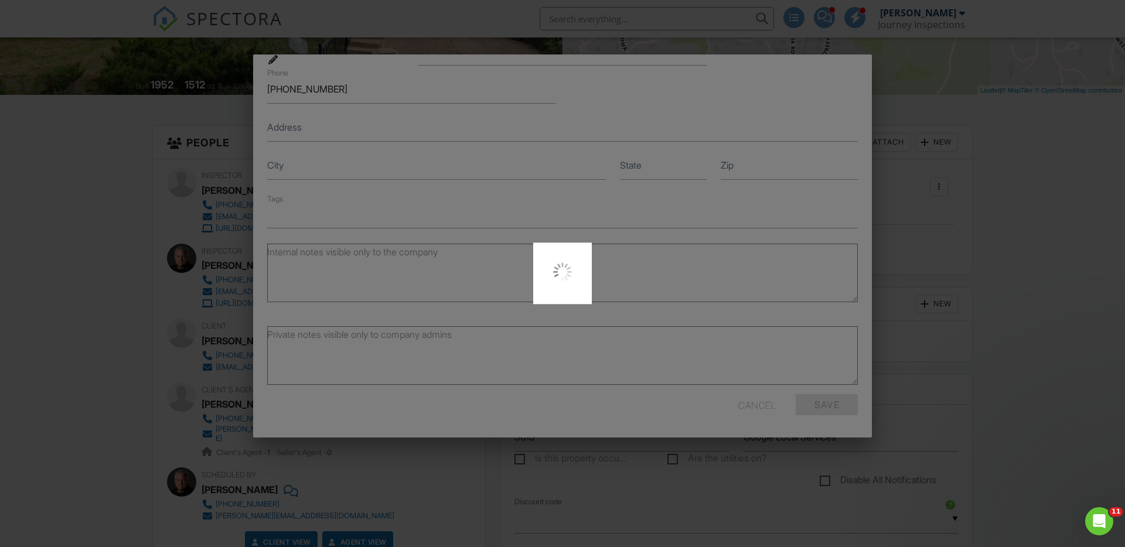
scroll to position [0, 0]
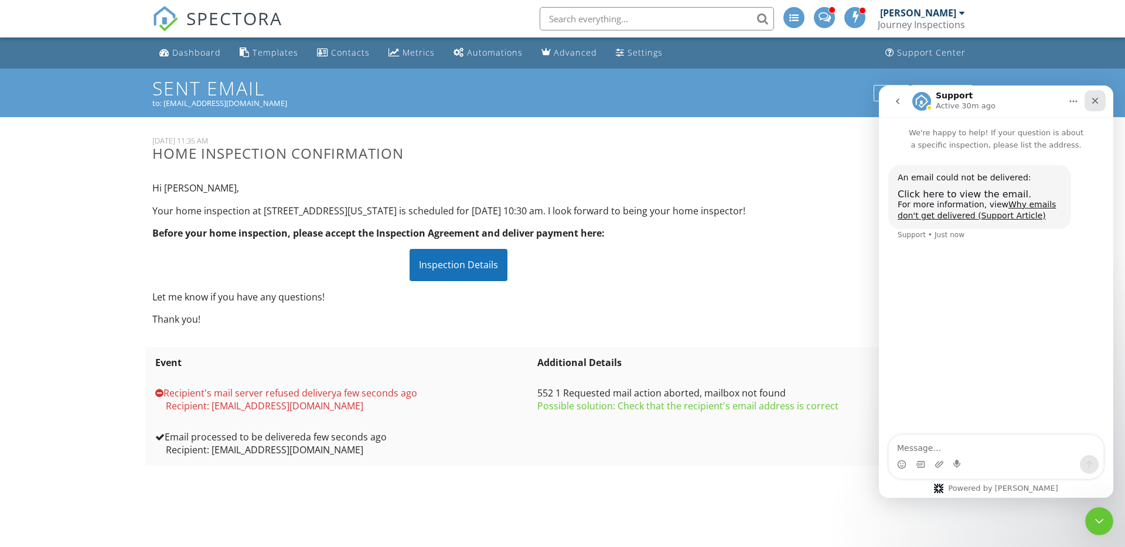
click at [1093, 100] on icon "Close" at bounding box center [1094, 100] width 9 height 9
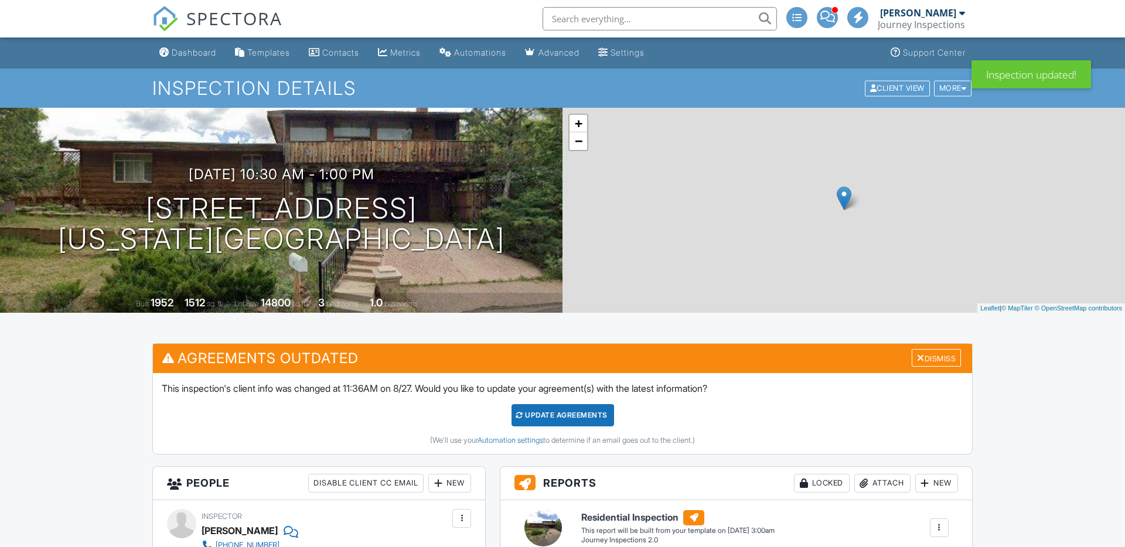
click at [588, 411] on div "Update Agreements" at bounding box center [562, 415] width 103 height 22
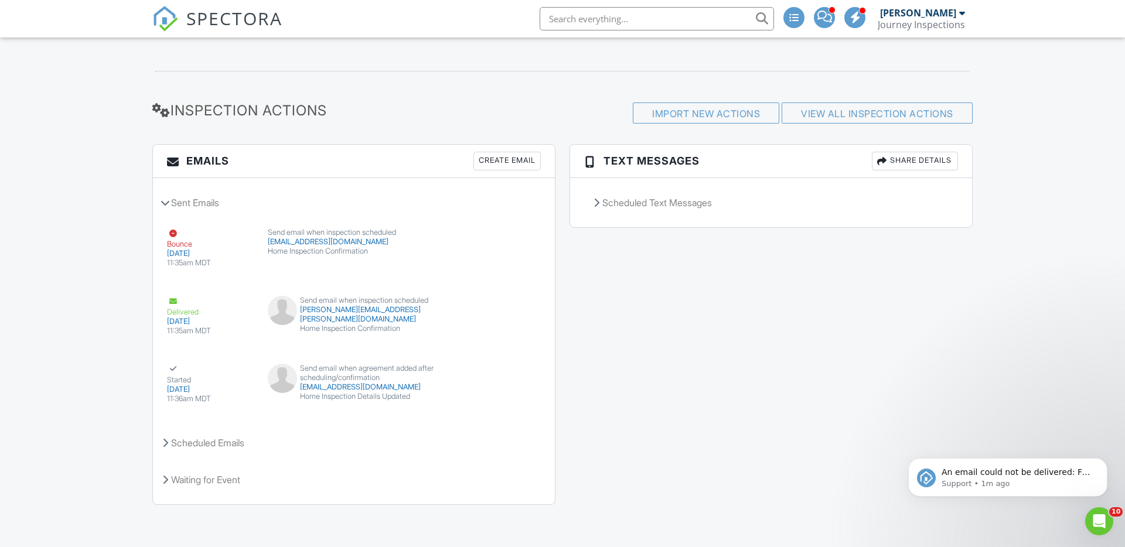
scroll to position [1466, 0]
click at [1103, 464] on icon "Dismiss notification" at bounding box center [1104, 461] width 6 height 6
